Goal: Contribute content: Contribute content

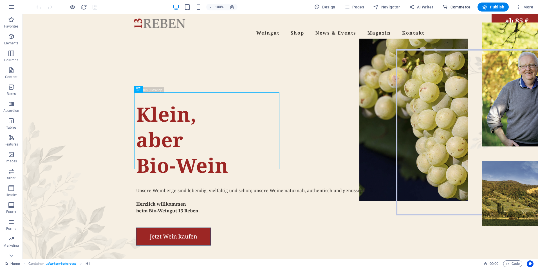
click at [459, 6] on span "Commerce" at bounding box center [456, 7] width 28 height 6
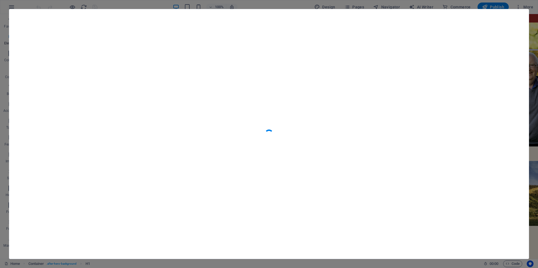
scroll to position [5419, 0]
click at [520, 18] on icon "button" at bounding box center [518, 19] width 6 height 6
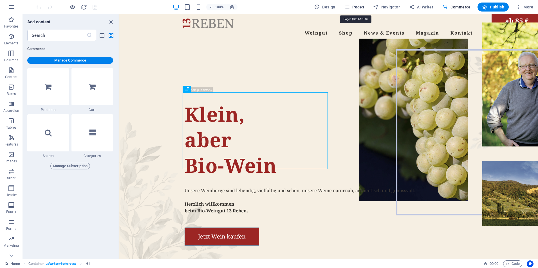
click at [359, 6] on span "Pages" at bounding box center [354, 7] width 20 height 6
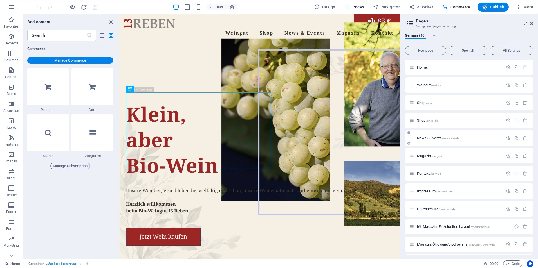
click at [425, 138] on span "News & Events /news-events" at bounding box center [438, 138] width 42 height 4
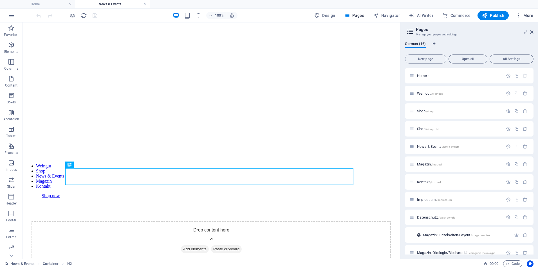
scroll to position [0, 0]
click at [527, 15] on span "More" at bounding box center [524, 16] width 18 height 6
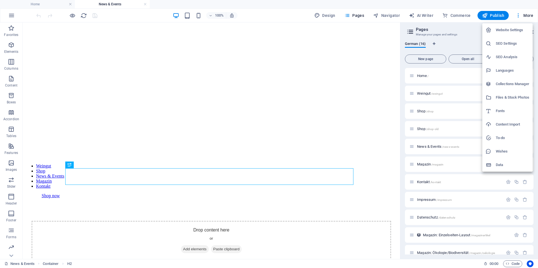
click at [508, 83] on h6 "Collections Manager" at bounding box center [511, 84] width 33 height 7
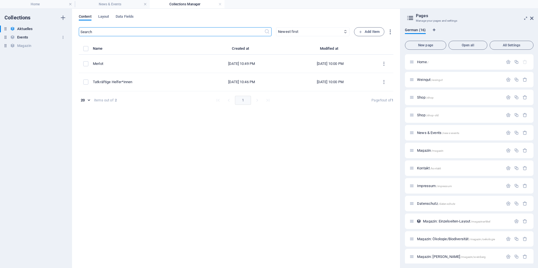
click at [22, 37] on h6 "Events" at bounding box center [22, 37] width 11 height 7
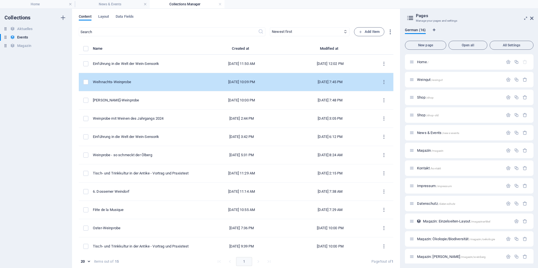
click at [135, 84] on div "Weihnachts-Weinprobe" at bounding box center [143, 82] width 100 height 5
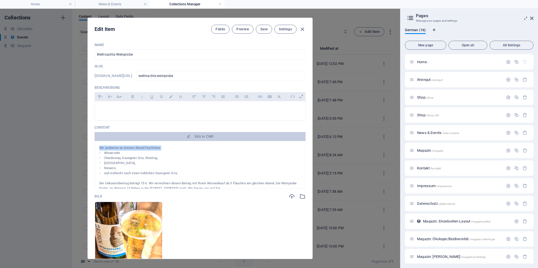
drag, startPoint x: 164, startPoint y: 148, endPoint x: 97, endPoint y: 148, distance: 67.8
click at [97, 148] on div "Wir probieren an diesem Abend Festliches: • Winzersekt • Chardonnay, Souvignier…" at bounding box center [199, 165] width 211 height 48
copy p "Wir probieren an diesem Abend Festliches:"
click at [47, 83] on div "Edit Item Fields Preview Save Settings Name Weihnachts-Weinprobe ​ Slug [DOMAIN…" at bounding box center [200, 139] width 400 height 260
type input "[DATE]"
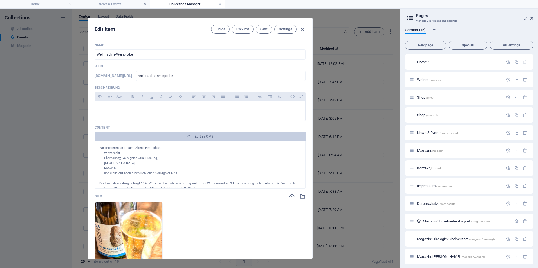
type input "weihnachts-weinprobe"
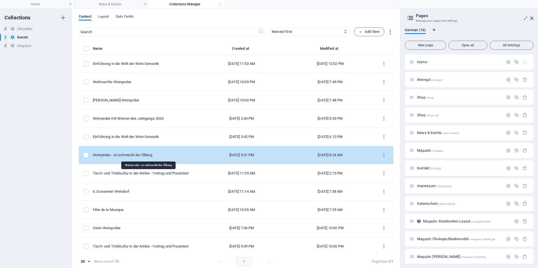
click at [135, 155] on div "Weinprobe - so schmeckt der Ölberg" at bounding box center [143, 155] width 100 height 5
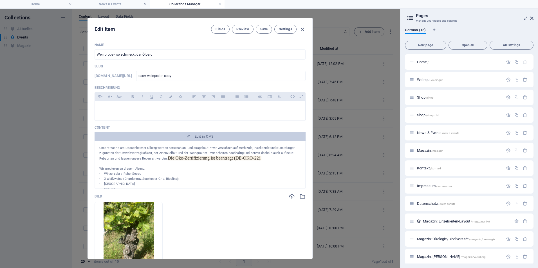
scroll to position [28, 0]
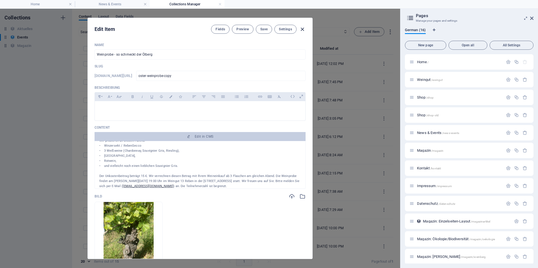
click at [301, 30] on icon "button" at bounding box center [302, 29] width 6 height 6
type input "[DATE]"
type input "oster-weinprobe-copy"
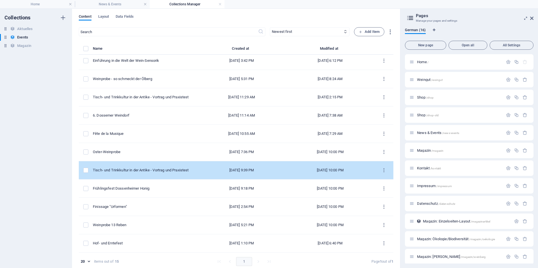
scroll to position [3, 0]
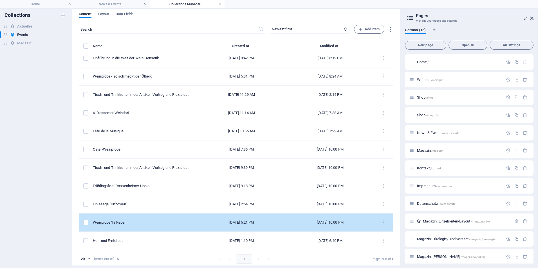
click at [123, 222] on div "Weinprobe 13 Reben" at bounding box center [143, 222] width 100 height 5
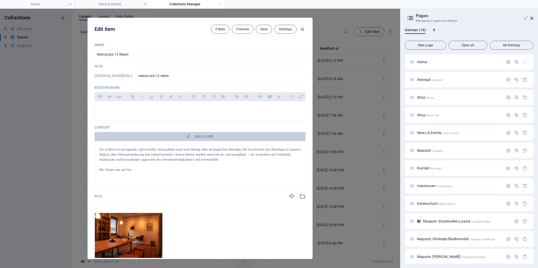
scroll to position [26, 0]
drag, startPoint x: 224, startPoint y: 184, endPoint x: 210, endPoint y: 184, distance: 13.8
click at [210, 184] on div "Die Weinprobe findet am [DATE] 19:30 Uhr im Weingut 13 Reben in der [STREET_ADD…" at bounding box center [199, 165] width 211 height 48
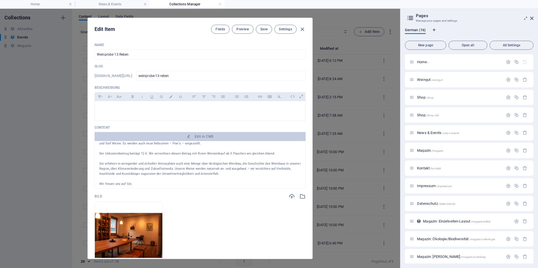
scroll to position [0, 0]
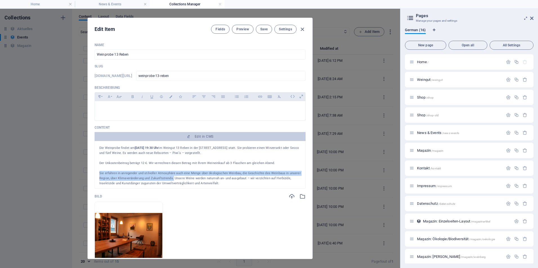
drag, startPoint x: 172, startPoint y: 179, endPoint x: 96, endPoint y: 176, distance: 75.4
click at [96, 176] on div "Die Weinprobe findet am [DATE] 19:30 Uhr im Weingut 13 Reben in der [STREET_ADD…" at bounding box center [199, 165] width 211 height 48
copy p "Sie erfahren in anregender und stilvoller Atmosphäre auch eine Menge über ökolo…"
click at [301, 30] on icon "button" at bounding box center [302, 29] width 6 height 6
type input "[DATE]"
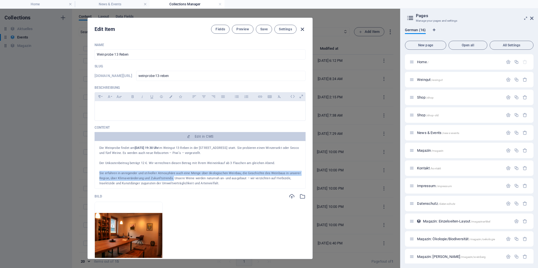
type input "weinprobe-13-reben"
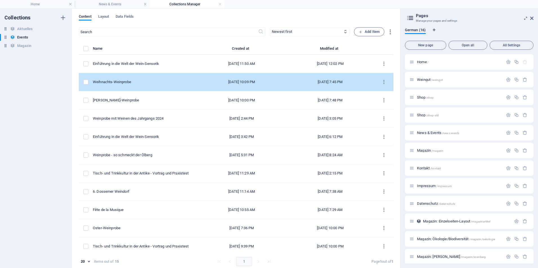
click at [146, 84] on div "Weihnachts-Weinprobe" at bounding box center [143, 82] width 100 height 5
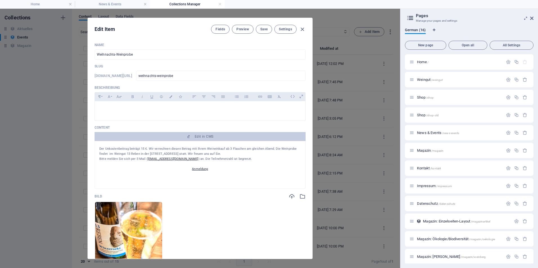
scroll to position [36, 0]
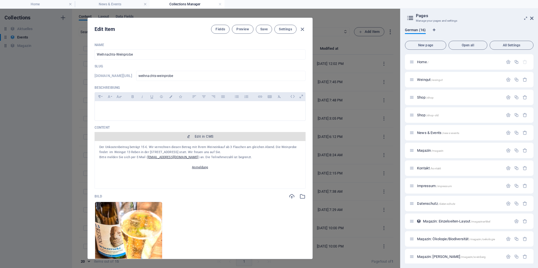
click at [196, 137] on span "Edit in CMS" at bounding box center [204, 136] width 19 height 4
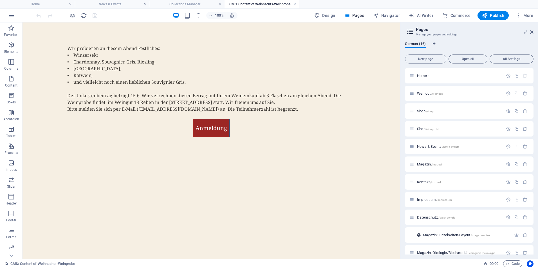
scroll to position [0, 0]
click at [135, 95] on div "Wir probieren an diesem Abend Festliches: • Winzersekt • Chardonnay, Souvignier…" at bounding box center [211, 82] width 288 height 74
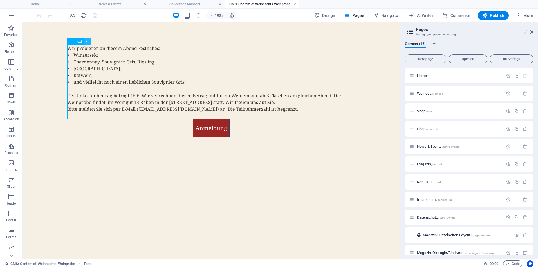
click at [86, 42] on icon at bounding box center [87, 42] width 3 height 6
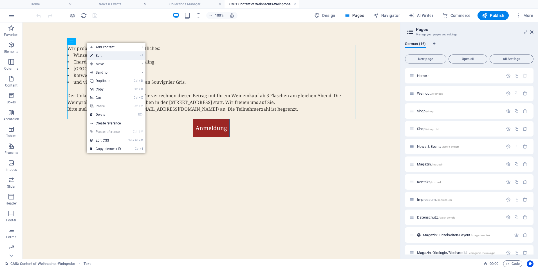
click at [109, 54] on link "⏎ Edit" at bounding box center [106, 55] width 38 height 8
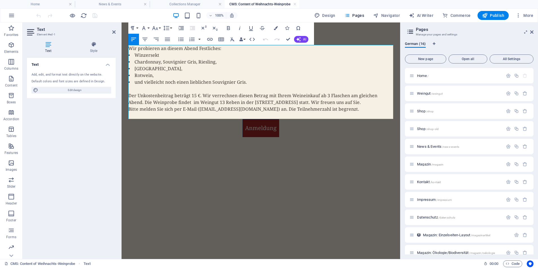
click at [195, 96] on p "Der Unkostenbeitrag beträgt 15 €. Wir verrechnen diesen Betrag mit Ihrem Weinei…" at bounding box center [260, 98] width 265 height 13
click at [328, 95] on p "Der Unkostenbeitrag beträgt 18 €. Wir verrechnen diesen Betrag mit Ihrem Weinei…" at bounding box center [260, 98] width 265 height 13
click at [337, 78] on p "• Rotwein," at bounding box center [260, 75] width 265 height 7
click at [168, 154] on div "Wir probieren an diesem Abend Festliches: • Winzersekt • Chardonnay, Souvignier…" at bounding box center [260, 97] width 278 height 151
click at [238, 174] on html "Wir probieren an diesem Abend Festliches: • Winzersekt • Chardonnay, Souvignier…" at bounding box center [260, 97] width 278 height 151
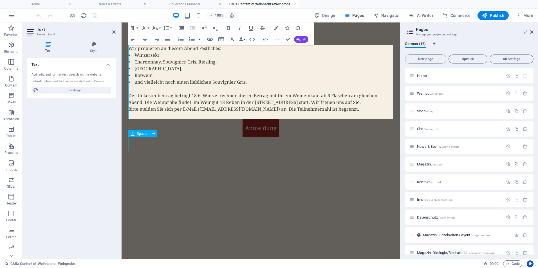
click at [245, 139] on div at bounding box center [260, 144] width 265 height 14
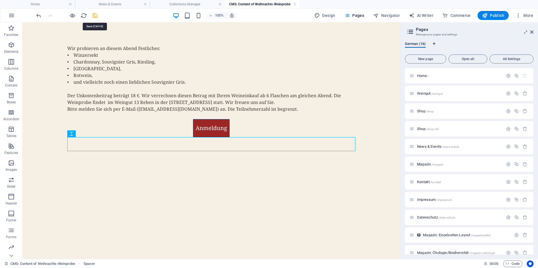
click at [95, 16] on icon "save" at bounding box center [95, 15] width 6 height 6
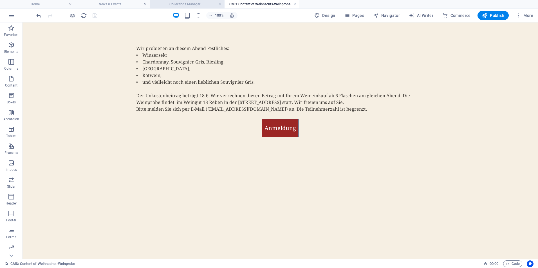
click at [193, 3] on h4 "Collections Manager" at bounding box center [187, 4] width 75 height 6
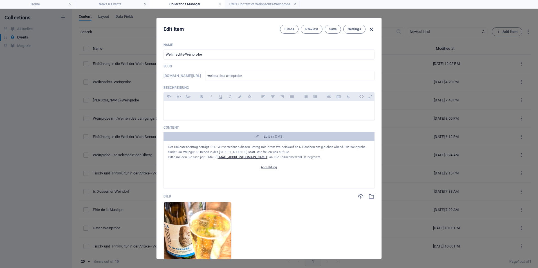
click at [372, 30] on icon "button" at bounding box center [371, 29] width 6 height 6
type input "[DATE]"
type input "weihnachts-weinprobe"
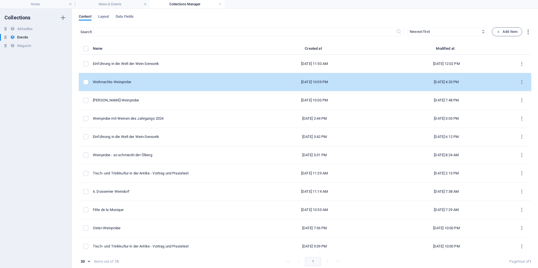
click at [138, 84] on div "Weihnachts-Weinprobe" at bounding box center [168, 82] width 151 height 5
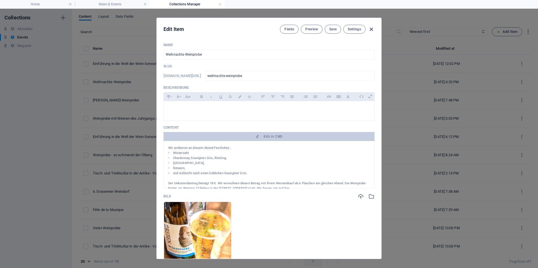
click at [371, 30] on icon "button" at bounding box center [371, 29] width 6 height 6
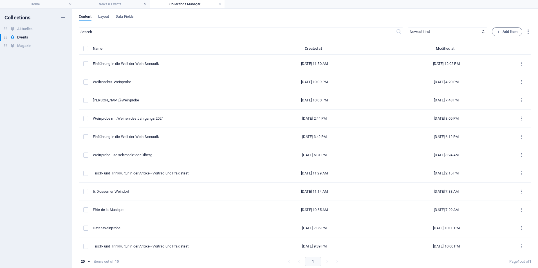
type input "[DATE]"
type input "weihnachts-weinprobe"
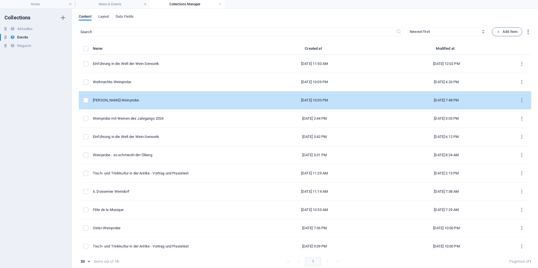
click at [129, 101] on div "[PERSON_NAME]-Weinprobe" at bounding box center [168, 100] width 151 height 5
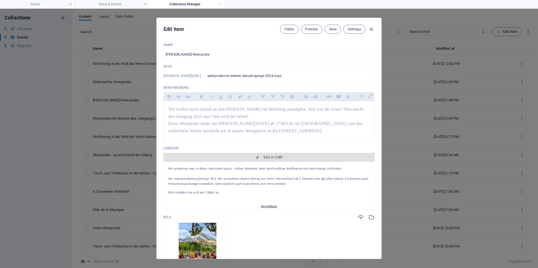
click at [267, 157] on span "Edit in CMS" at bounding box center [272, 157] width 19 height 4
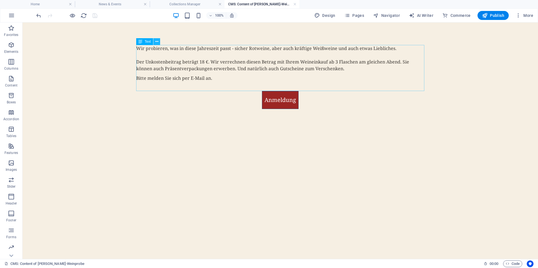
click at [157, 41] on icon at bounding box center [156, 42] width 3 height 6
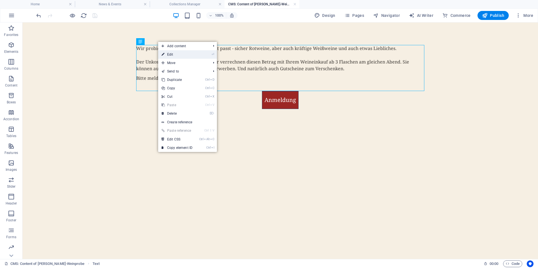
click at [175, 56] on link "⏎ Edit" at bounding box center [177, 54] width 38 height 8
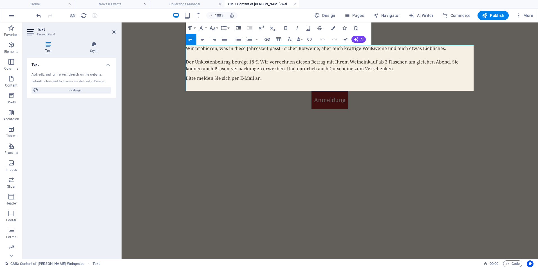
click at [384, 62] on div "Wir probieren, was in diese Jahreszeit passt - sicher Rotweine, aber auch kräft…" at bounding box center [330, 68] width 288 height 46
click at [233, 113] on div at bounding box center [330, 116] width 288 height 14
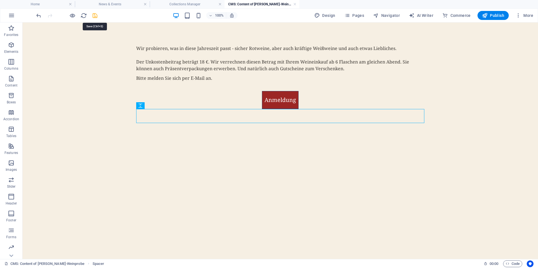
click at [93, 16] on icon "save" at bounding box center [95, 15] width 6 height 6
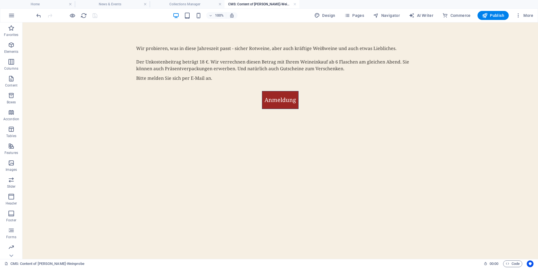
drag, startPoint x: 363, startPoint y: 189, endPoint x: 359, endPoint y: 182, distance: 8.2
click at [364, 160] on html "Wir probieren, was in diese Jahreszeit passt - sicher Rotweine, aber auch kräft…" at bounding box center [279, 90] width 515 height 137
click at [278, 5] on h4 "CMS: Content of [PERSON_NAME]-Weinprobe" at bounding box center [261, 4] width 75 height 6
click at [113, 5] on h4 "News & Events" at bounding box center [112, 4] width 75 height 6
